Goal: Information Seeking & Learning: Learn about a topic

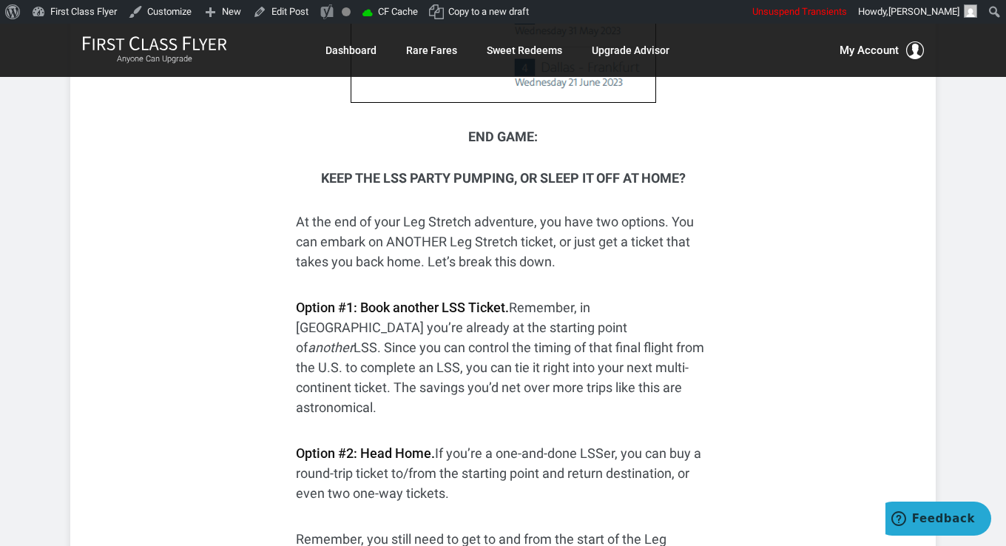
scroll to position [4067, 0]
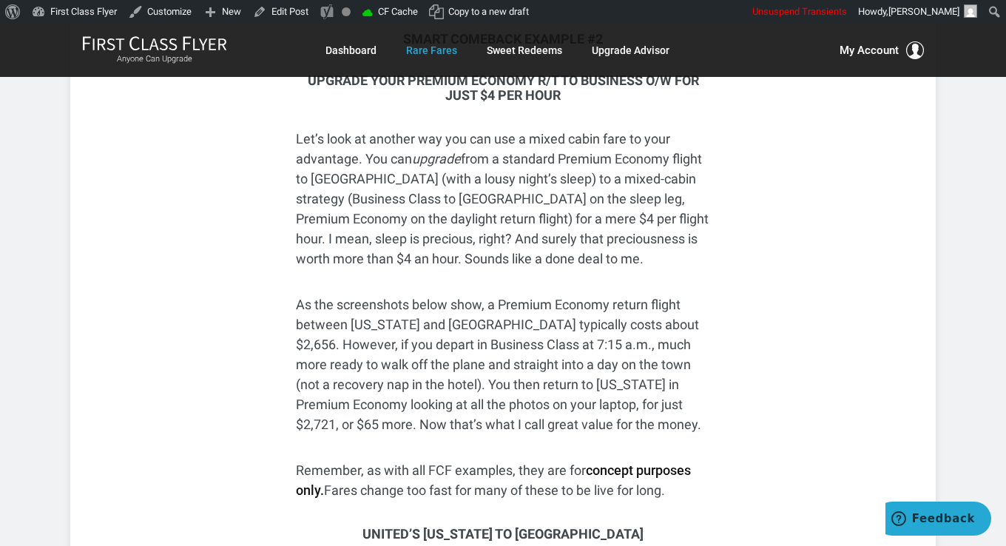
scroll to position [2440, 0]
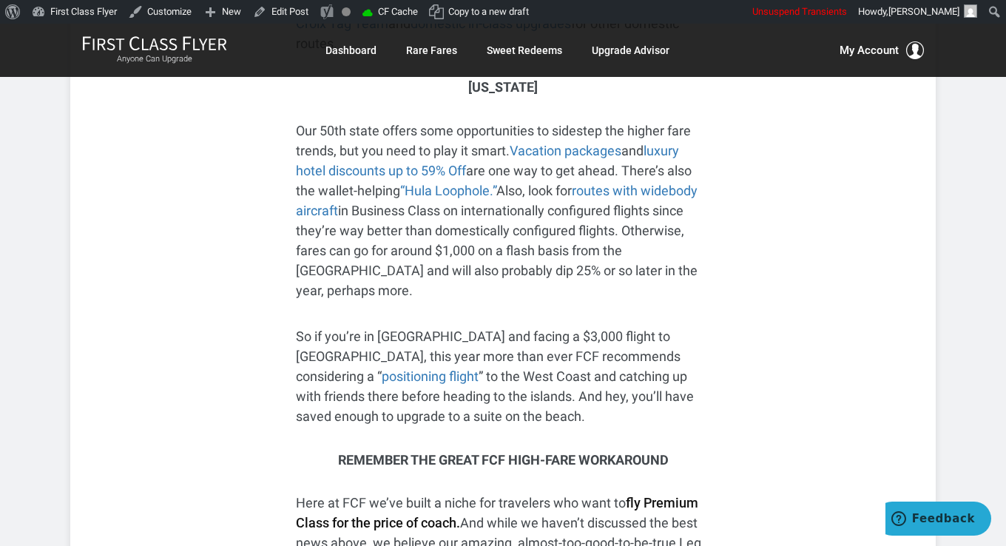
scroll to position [4363, 0]
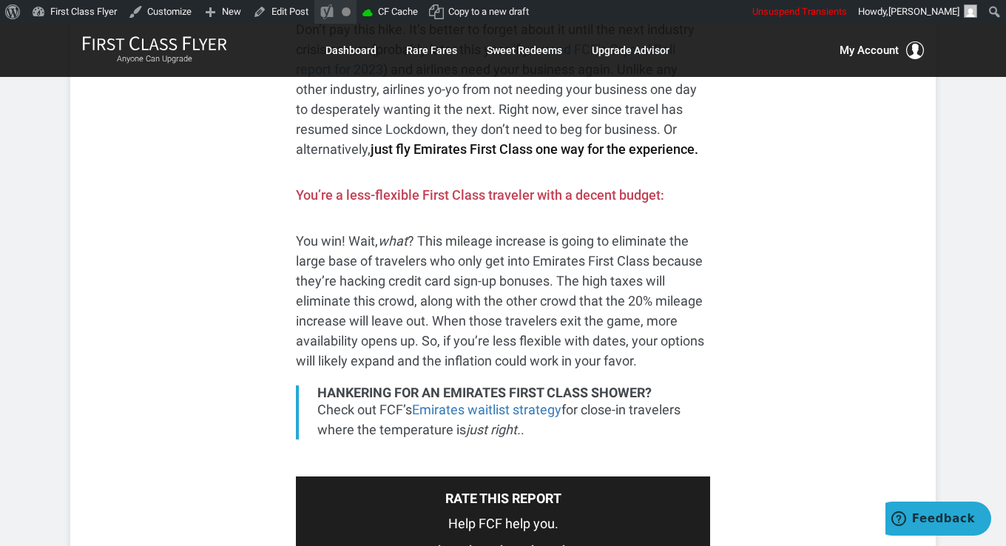
scroll to position [3845, 0]
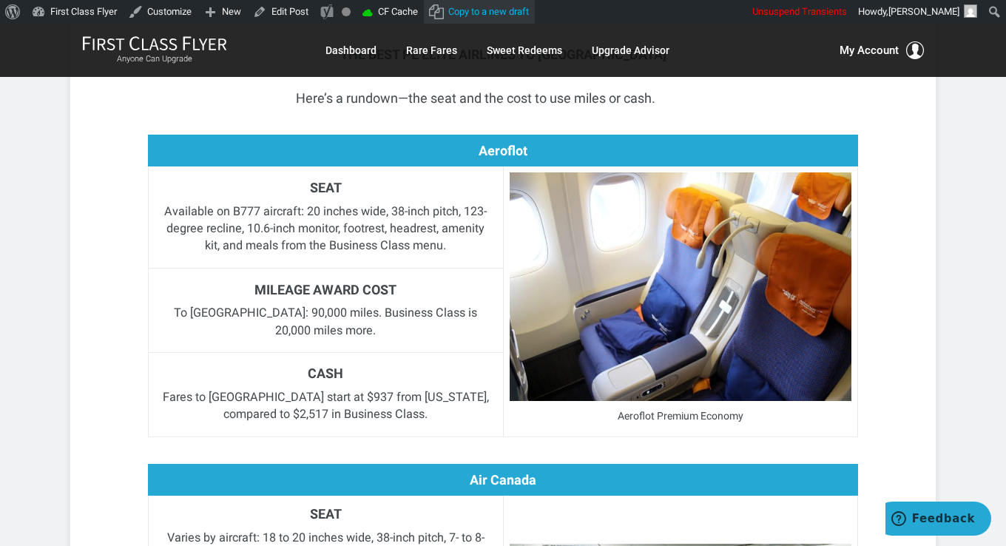
scroll to position [1479, 0]
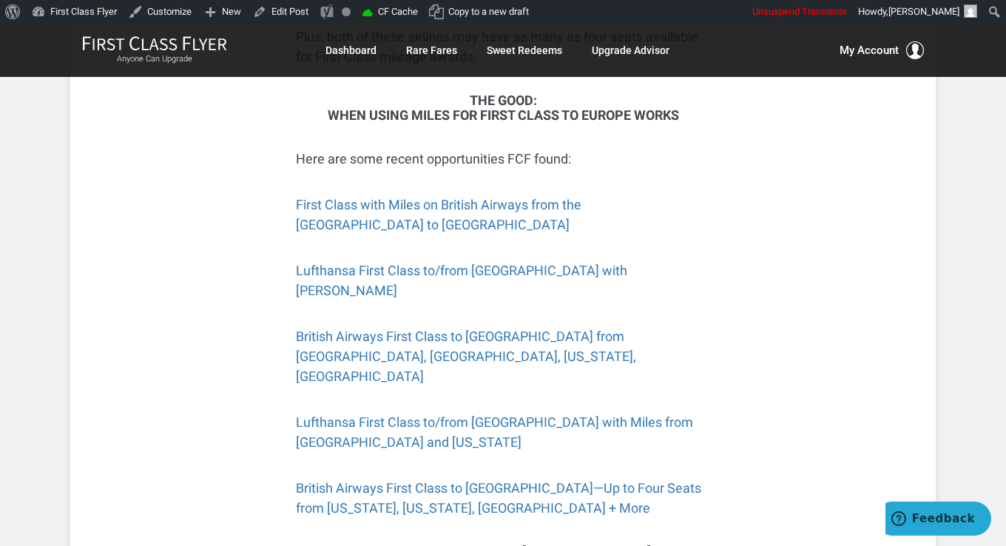
scroll to position [1405, 0]
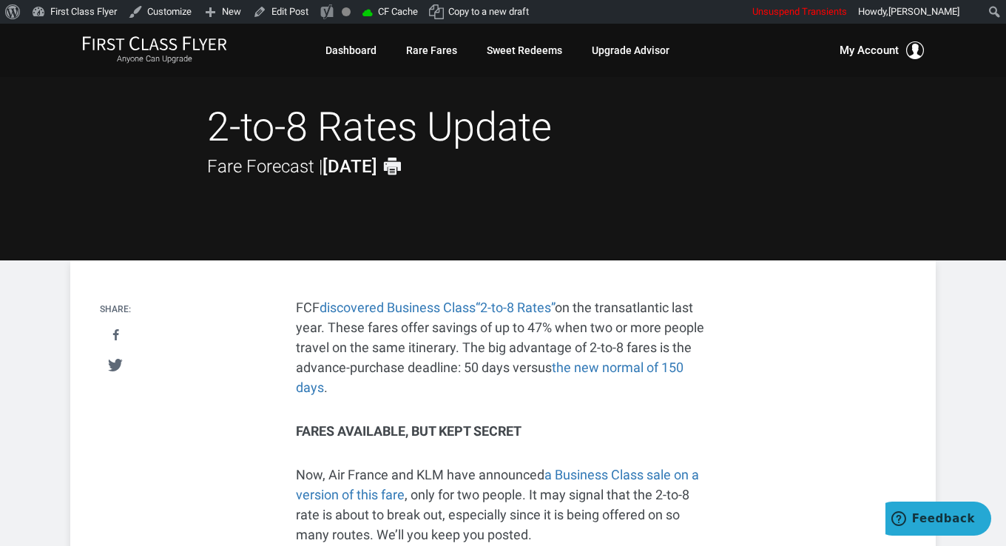
click at [492, 141] on h1 "2-to-8 Rates Update" at bounding box center [503, 128] width 592 height 48
click at [375, 131] on h1 "2-to-8 Rates Update" at bounding box center [503, 128] width 592 height 48
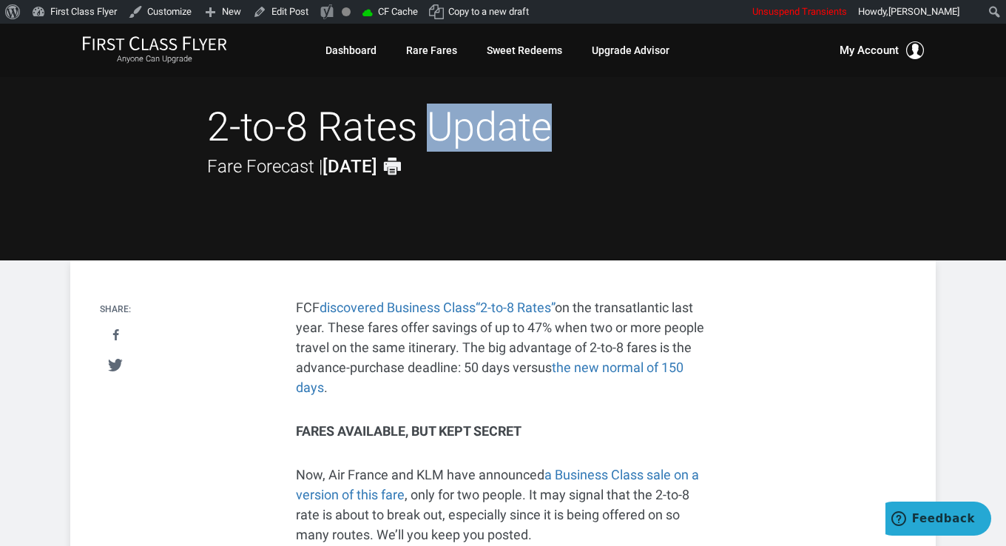
click at [375, 131] on h1 "2-to-8 Rates Update" at bounding box center [503, 128] width 592 height 48
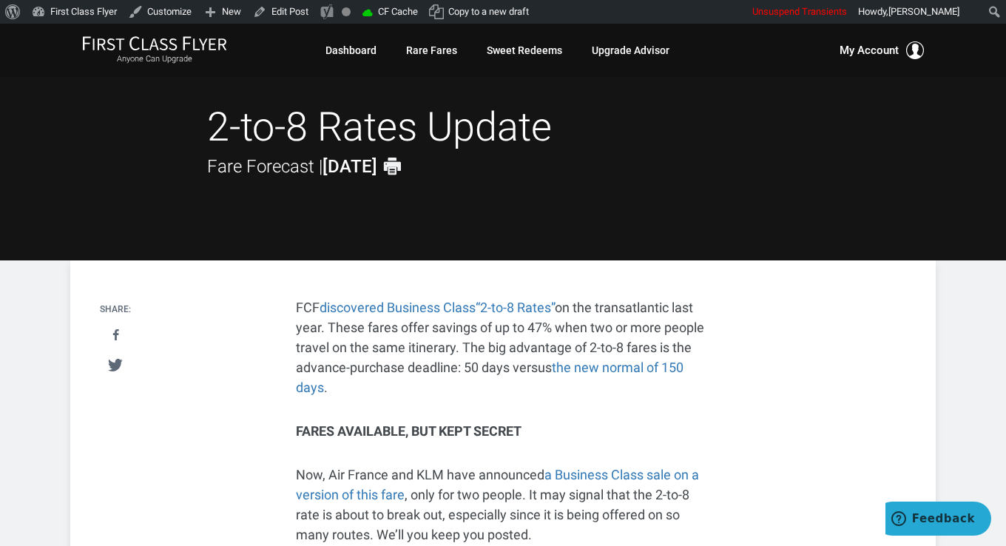
drag, startPoint x: 211, startPoint y: 124, endPoint x: 573, endPoint y: 129, distance: 361.6
click at [573, 129] on h1 "2-to-8 Rates Update" at bounding box center [503, 128] width 592 height 48
drag, startPoint x: 573, startPoint y: 129, endPoint x: 493, endPoint y: 122, distance: 80.1
copy h1 "2-to-8 Rates Update"
click at [720, 163] on div "2-to-8 Rates Update Fare Forecast | April 05, 2016 Print" at bounding box center [503, 142] width 592 height 77
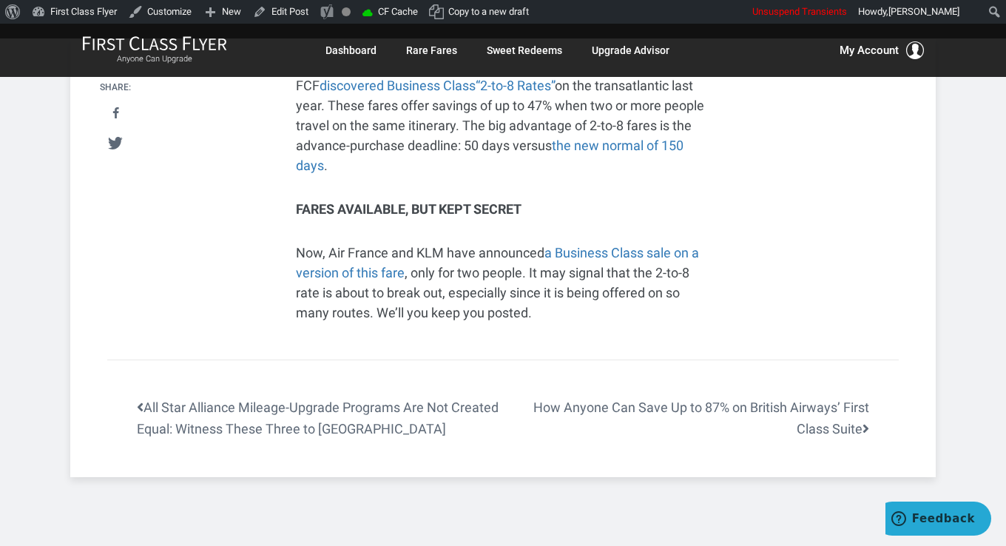
scroll to position [74, 0]
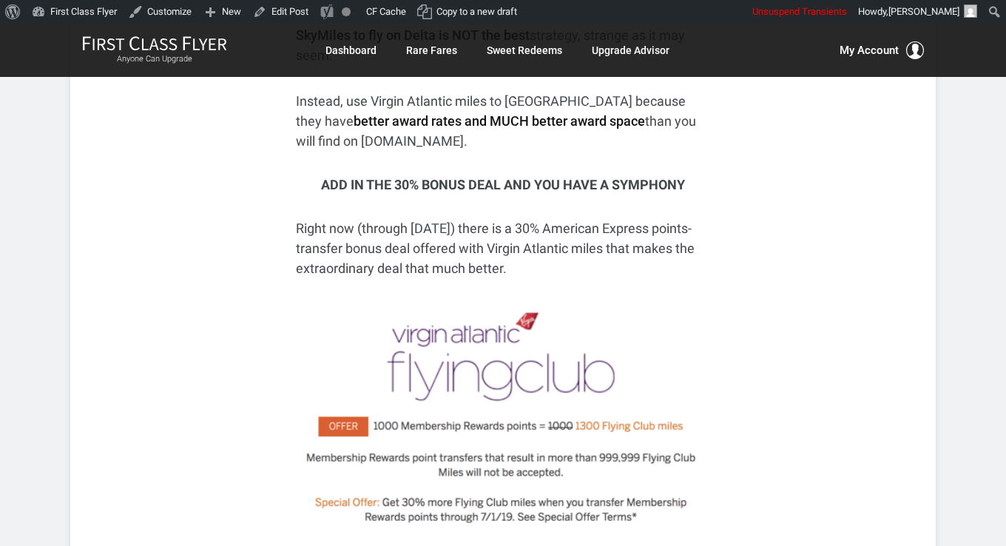
drag, startPoint x: 719, startPoint y: 333, endPoint x: 436, endPoint y: 328, distance: 282.5
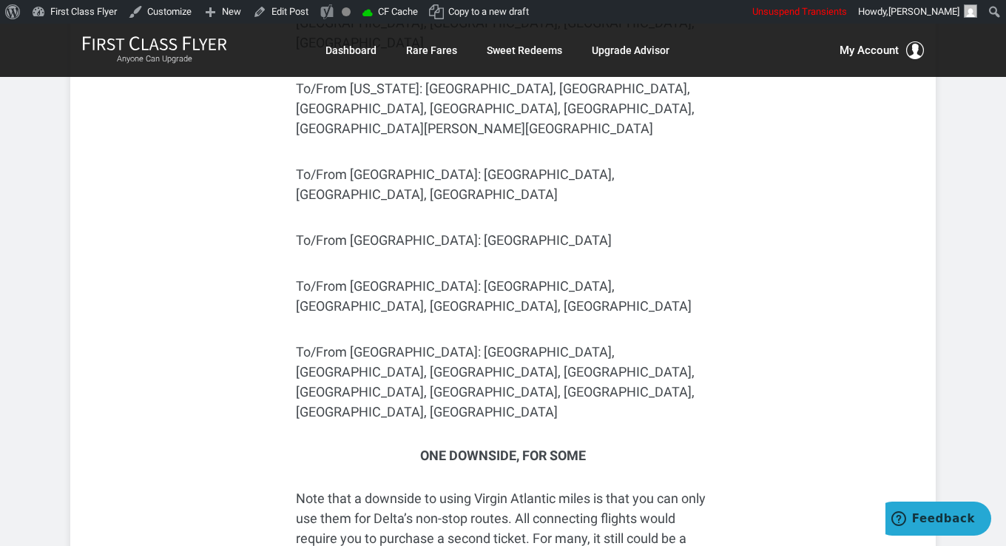
scroll to position [4807, 0]
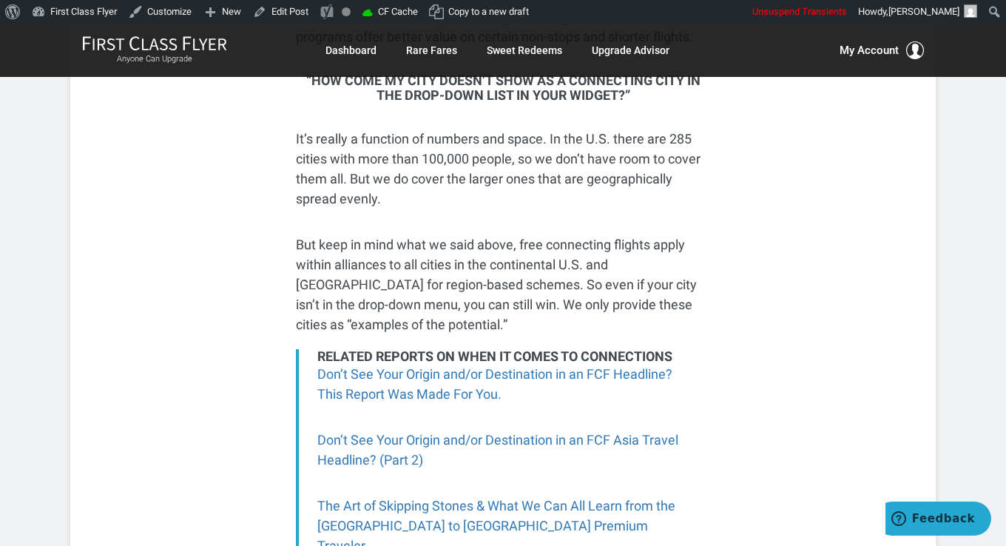
scroll to position [4289, 0]
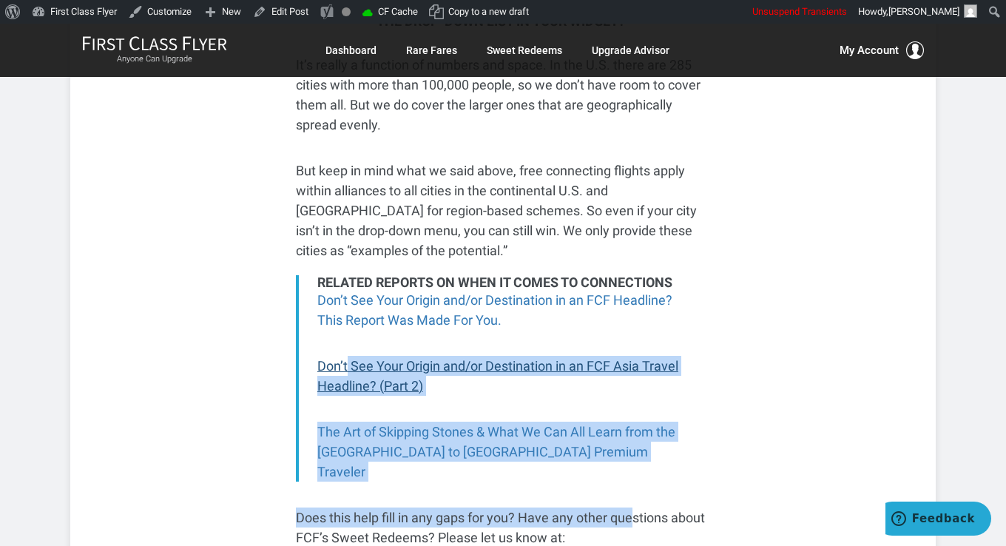
drag, startPoint x: 576, startPoint y: 303, endPoint x: 349, endPoint y: 204, distance: 247.7
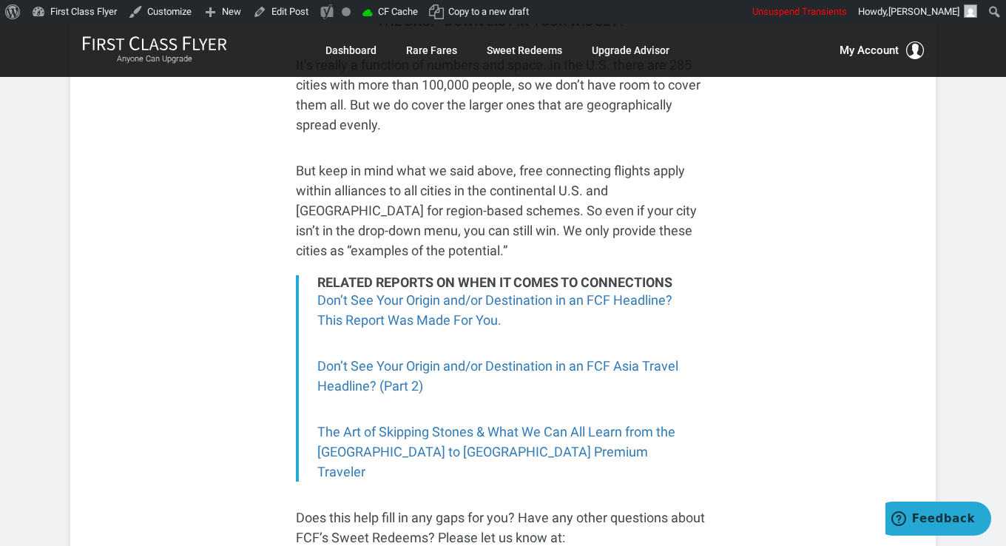
drag, startPoint x: 349, startPoint y: 204, endPoint x: 226, endPoint y: 180, distance: 125.2
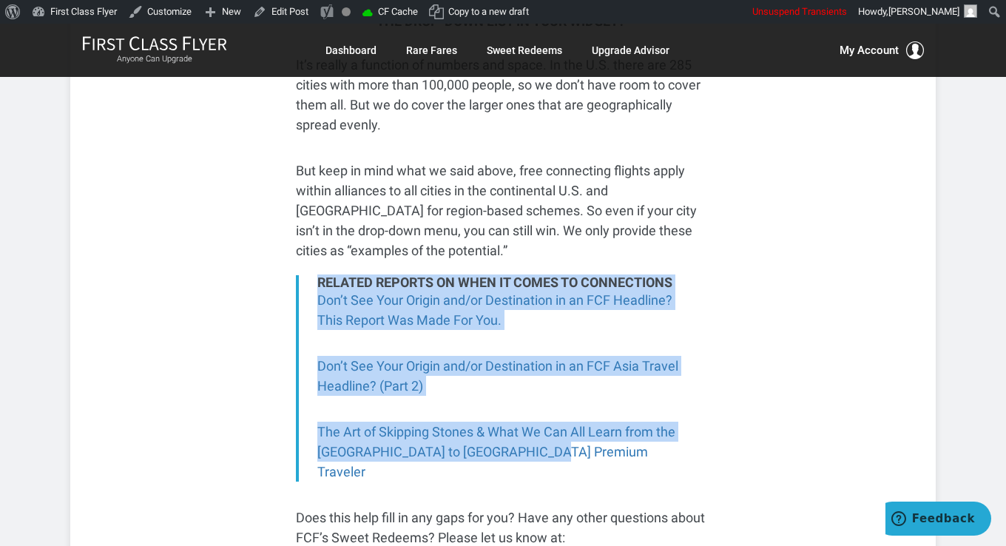
drag, startPoint x: 267, startPoint y: 125, endPoint x: 610, endPoint y: 293, distance: 382.0
drag, startPoint x: 610, startPoint y: 293, endPoint x: 759, endPoint y: 284, distance: 148.9
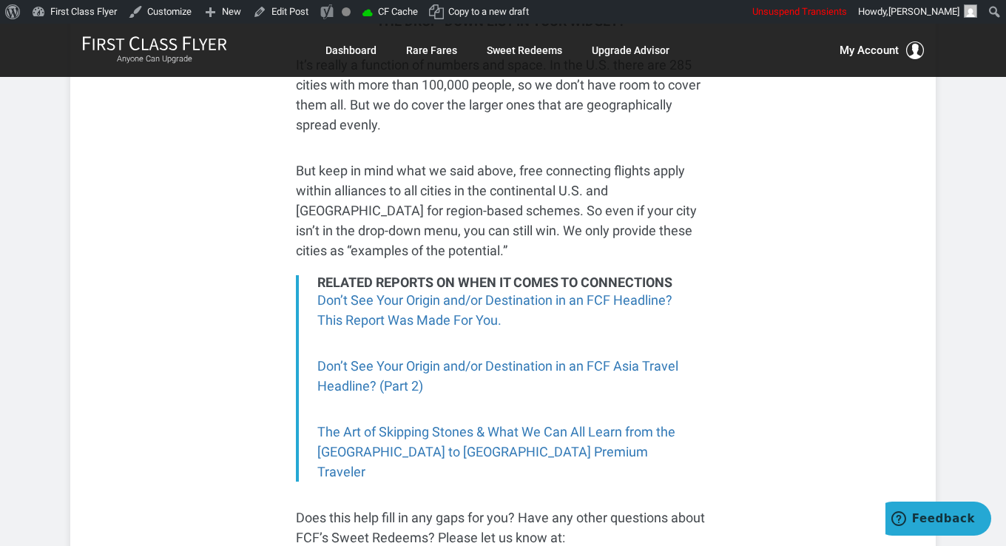
scroll to position [4215, 0]
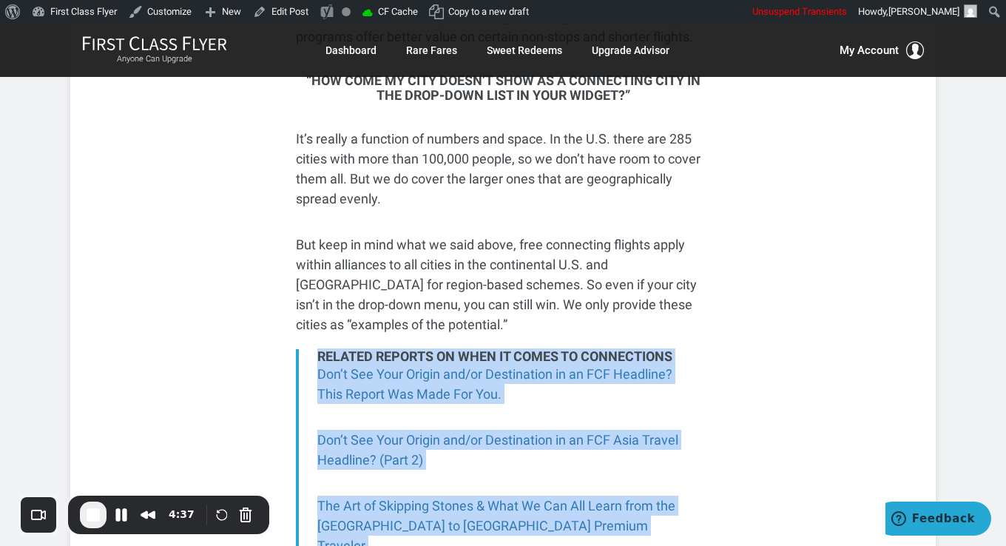
drag, startPoint x: 282, startPoint y: 194, endPoint x: 631, endPoint y: 382, distance: 396.1
drag, startPoint x: 631, startPoint y: 382, endPoint x: 804, endPoint y: 314, distance: 185.9
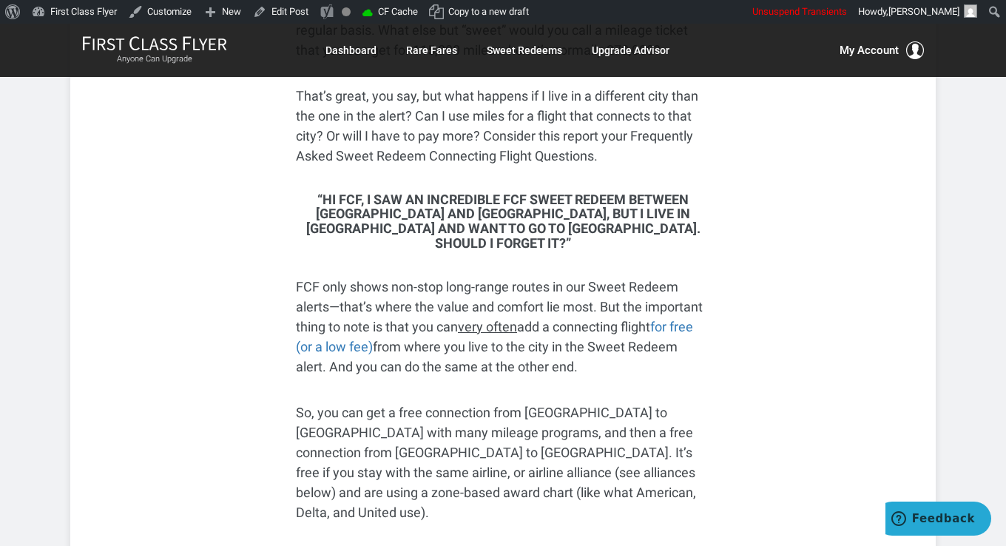
scroll to position [0, 0]
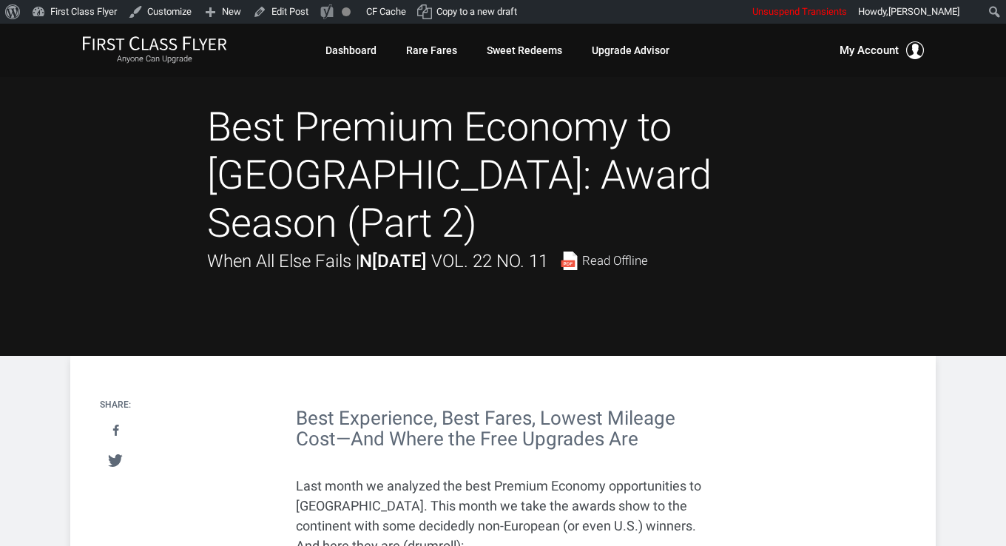
click at [255, 118] on h1 "Best Premium Economy to [GEOGRAPHIC_DATA]: Award Season (Part 2)" at bounding box center [503, 175] width 592 height 143
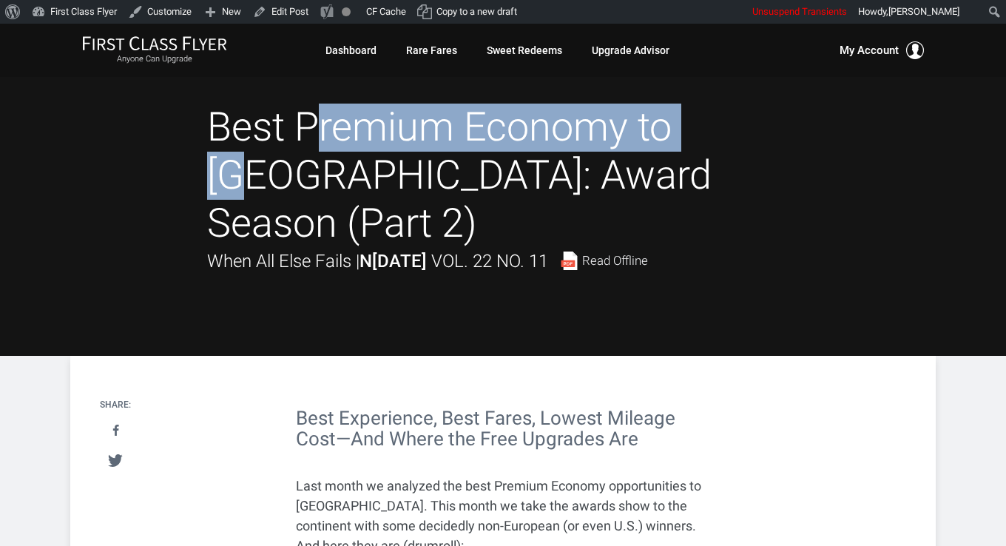
click at [512, 120] on h1 "Best Premium Economy to [GEOGRAPHIC_DATA]: Award Season (Part 2)" at bounding box center [503, 175] width 592 height 143
copy h1 "Best Premium Economy"
